Goal: Task Accomplishment & Management: Use online tool/utility

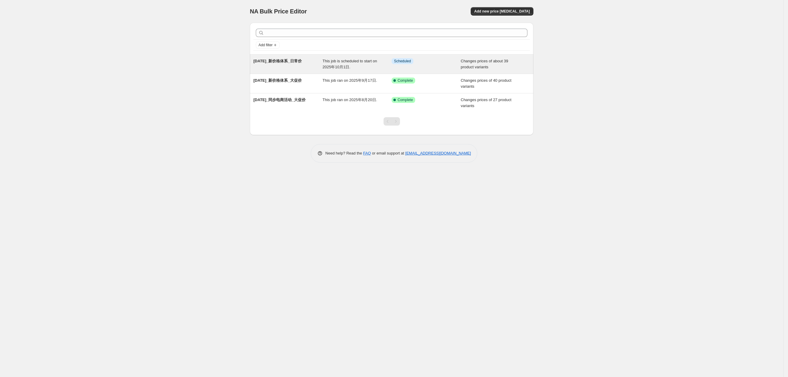
click at [354, 69] on div "This job is scheduled to start on 2025年10月1日." at bounding box center [357, 64] width 69 height 12
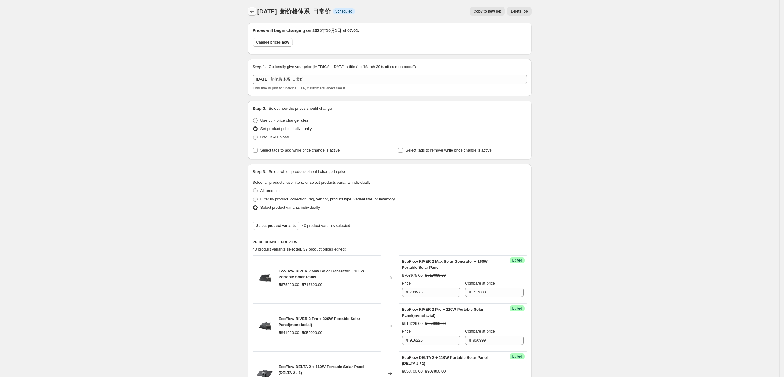
click at [255, 13] on icon "Price change jobs" at bounding box center [252, 11] width 6 height 6
